Goal: Task Accomplishment & Management: Use online tool/utility

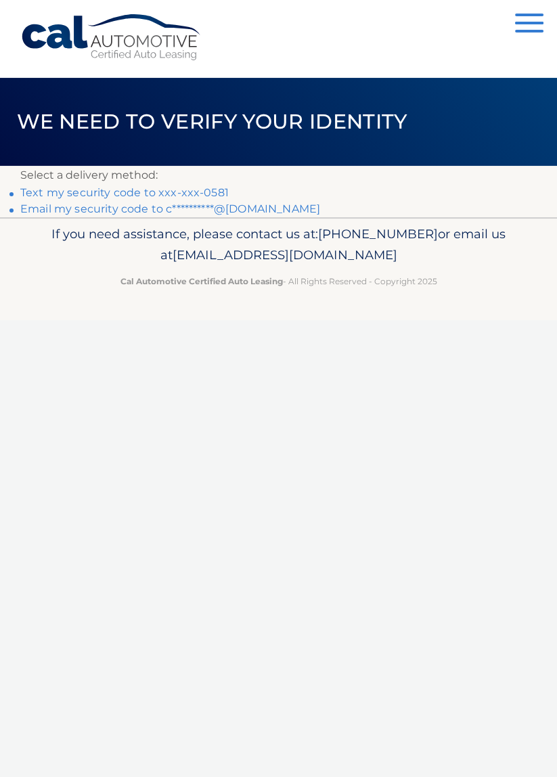
click at [177, 193] on link "Text my security code to xxx-xxx-0581" at bounding box center [124, 192] width 208 height 13
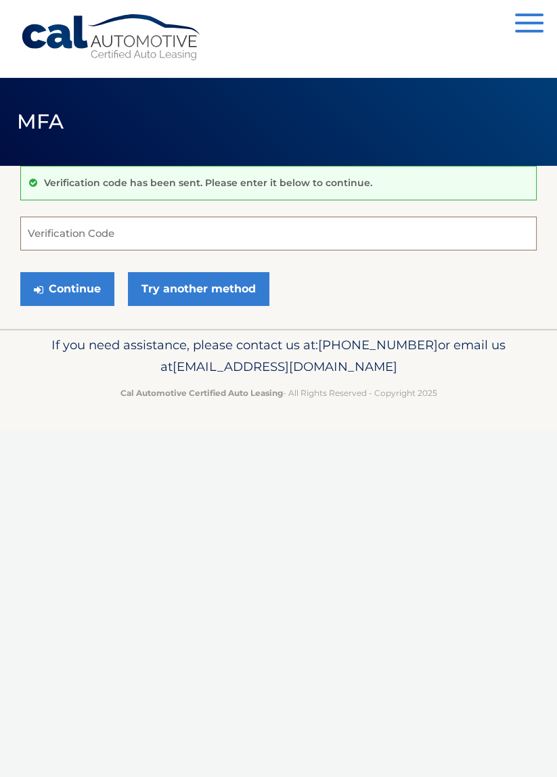
click at [125, 233] on input "Verification Code" at bounding box center [278, 234] width 516 height 34
type input "264748"
click at [74, 288] on button "Continue" at bounding box center [67, 289] width 94 height 34
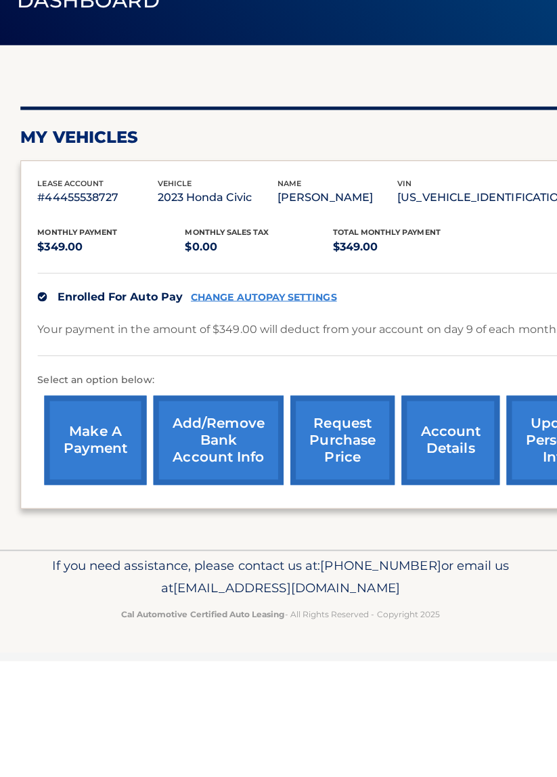
click at [346, 560] on link "request purchase price" at bounding box center [340, 558] width 104 height 89
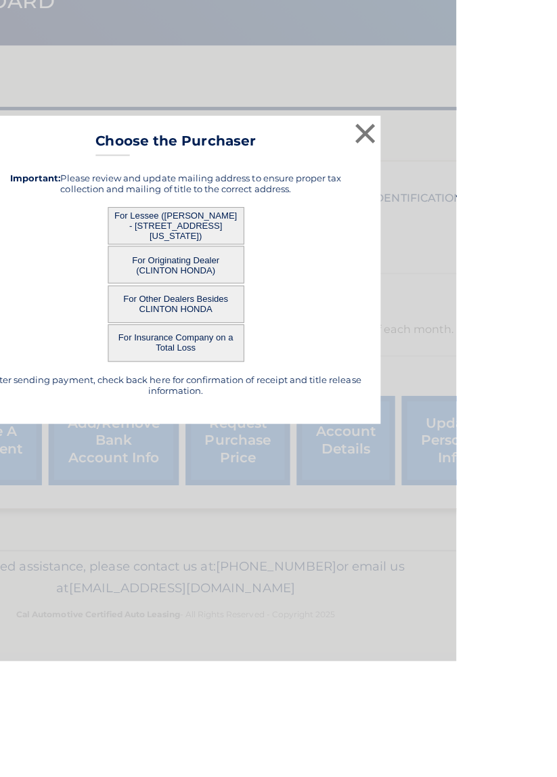
click at [346, 363] on button "For Lessee ([PERSON_NAME] - [STREET_ADDRESS][US_STATE])" at bounding box center [278, 344] width 135 height 37
